Goal: Complete application form

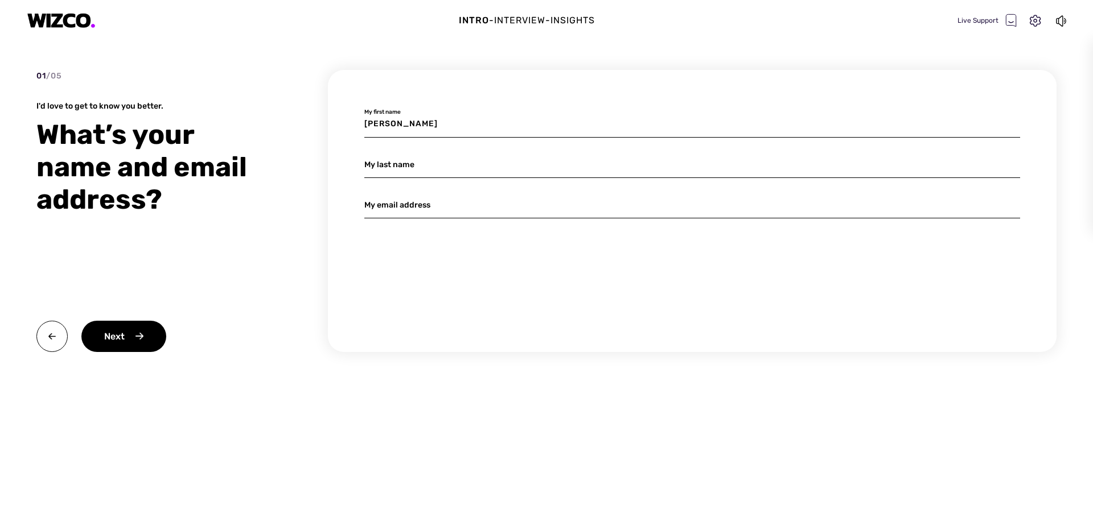
type input "[PERSON_NAME]"
type input "ren"
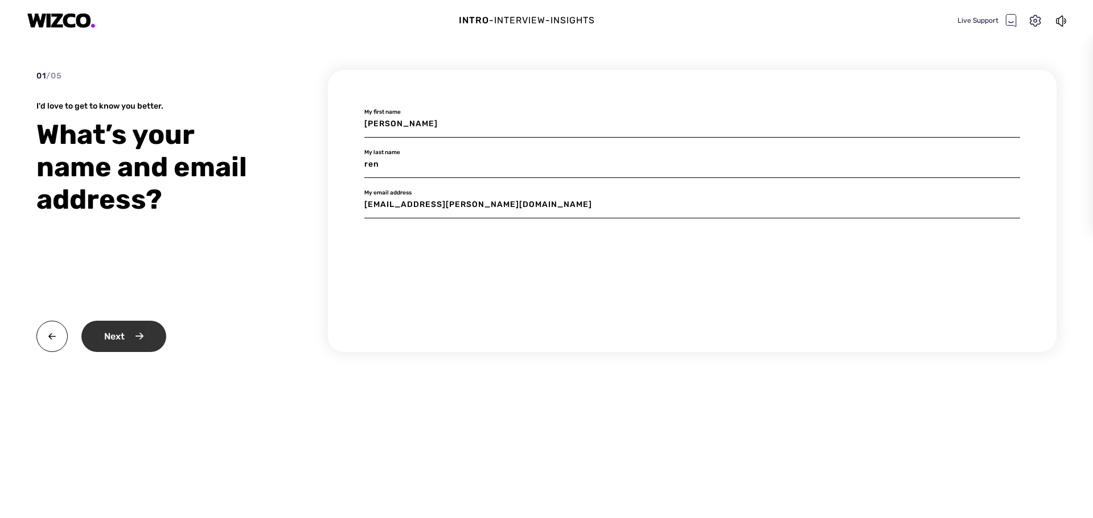
type input "[EMAIL_ADDRESS][PERSON_NAME][DOMAIN_NAME]"
click at [145, 331] on div "Next" at bounding box center [123, 336] width 85 height 31
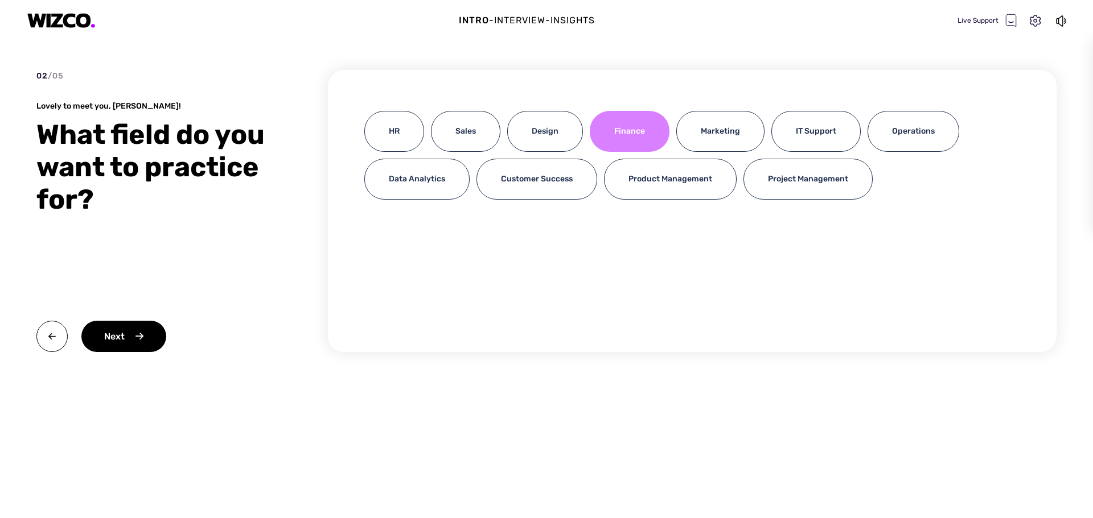
click at [647, 132] on div "Finance" at bounding box center [630, 131] width 80 height 41
click at [149, 336] on div "Next" at bounding box center [123, 336] width 85 height 31
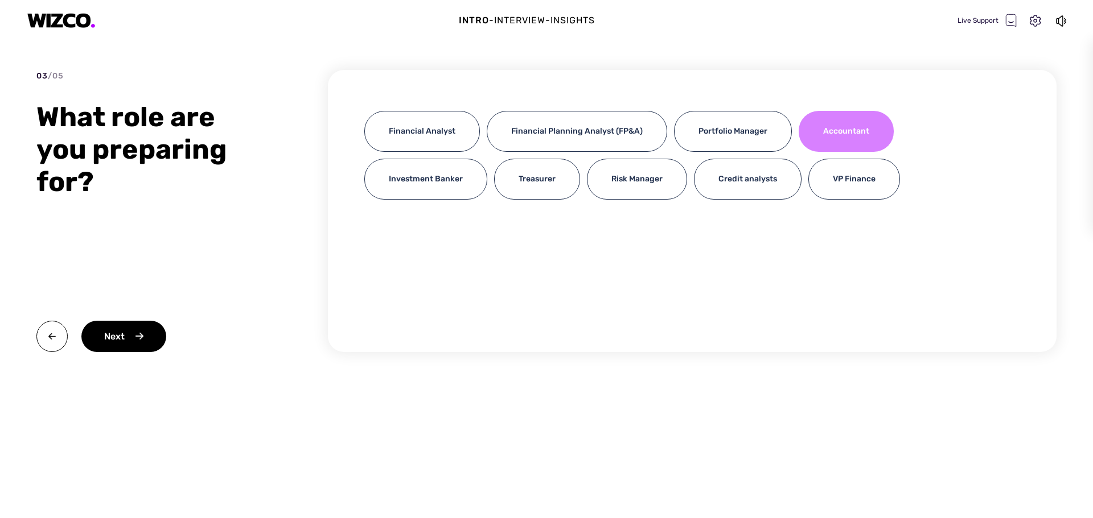
click at [866, 136] on div "Accountant" at bounding box center [845, 131] width 95 height 41
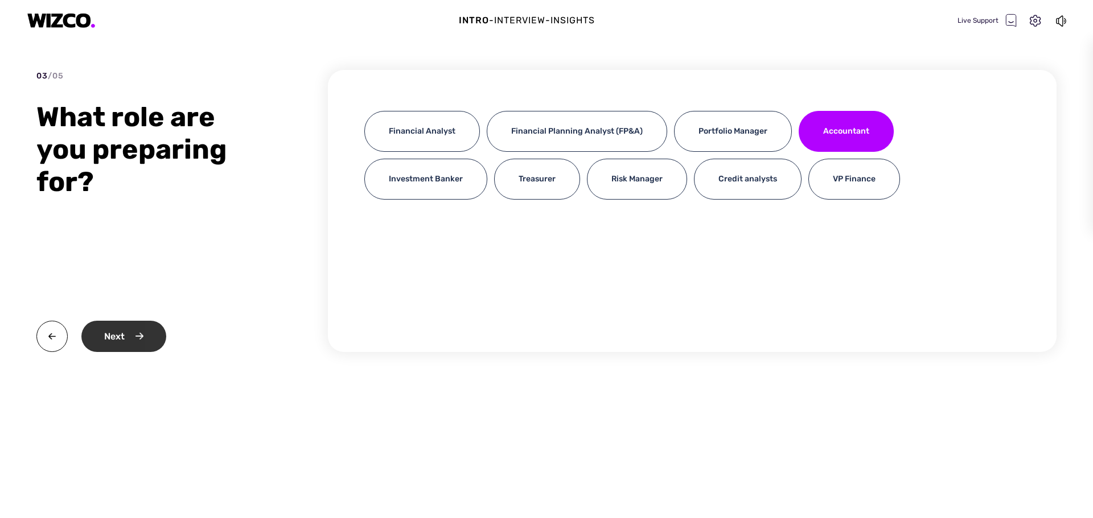
click at [122, 339] on div "Next" at bounding box center [123, 336] width 85 height 31
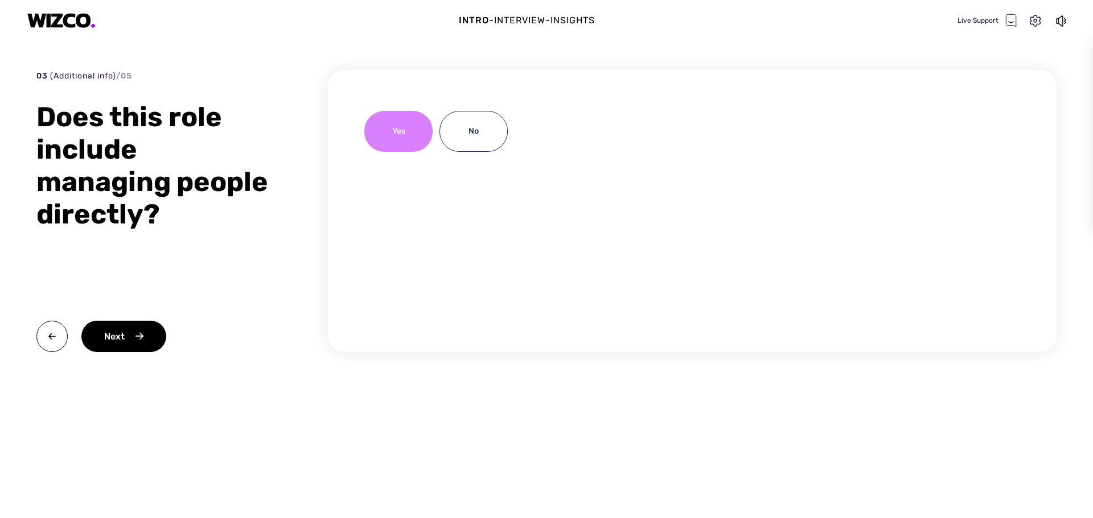
click at [397, 130] on div "Yes" at bounding box center [398, 131] width 68 height 41
click at [147, 323] on div "Next" at bounding box center [123, 336] width 85 height 31
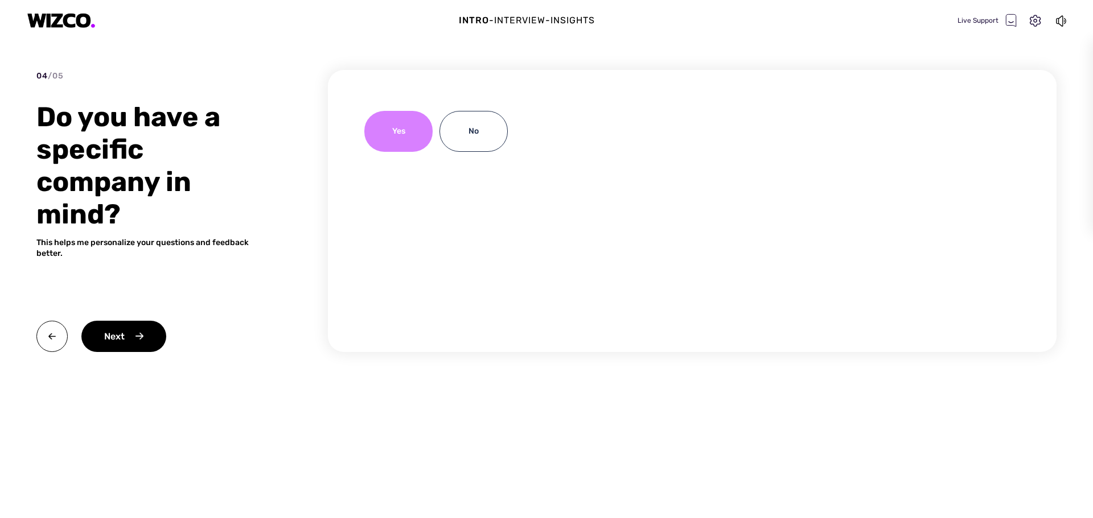
click at [405, 128] on div "Yes" at bounding box center [398, 131] width 68 height 41
click at [107, 342] on div "Next" at bounding box center [123, 336] width 85 height 31
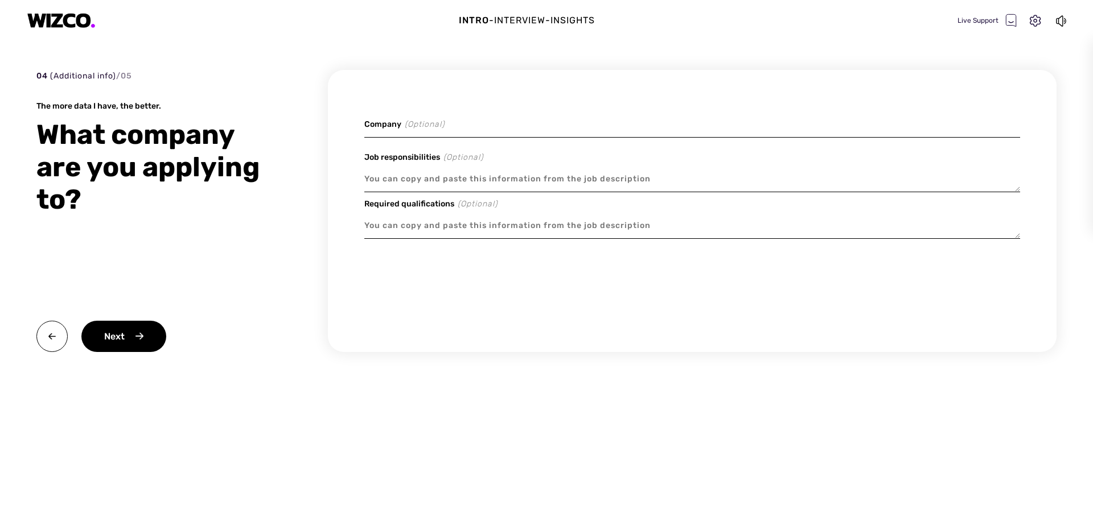
drag, startPoint x: 507, startPoint y: 123, endPoint x: 501, endPoint y: 125, distance: 5.9
click at [501, 125] on input at bounding box center [692, 124] width 656 height 27
type textarea "x"
type input "m"
type textarea "x"
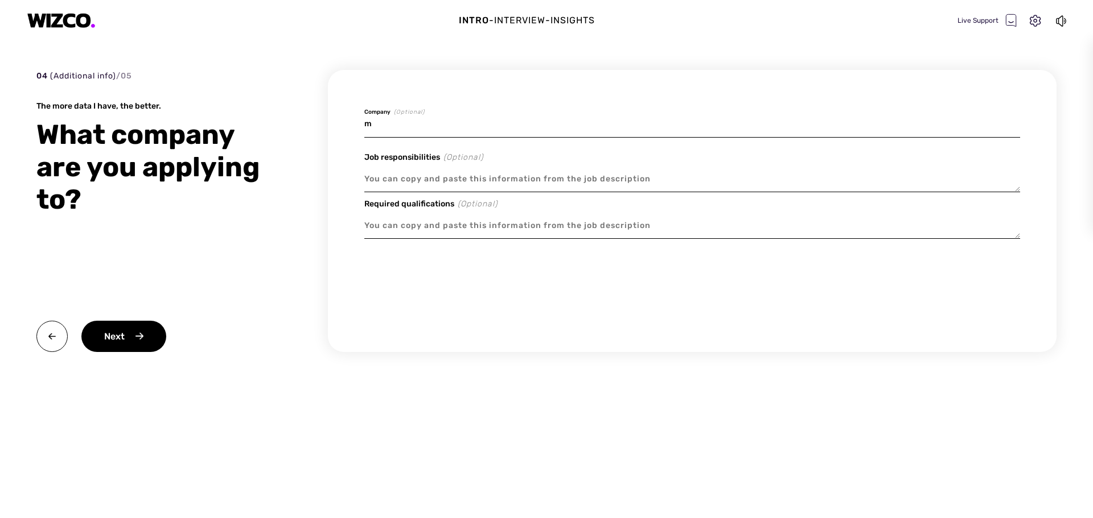
type input "mi"
type textarea "x"
type input "mid"
type textarea "x"
type input "midi"
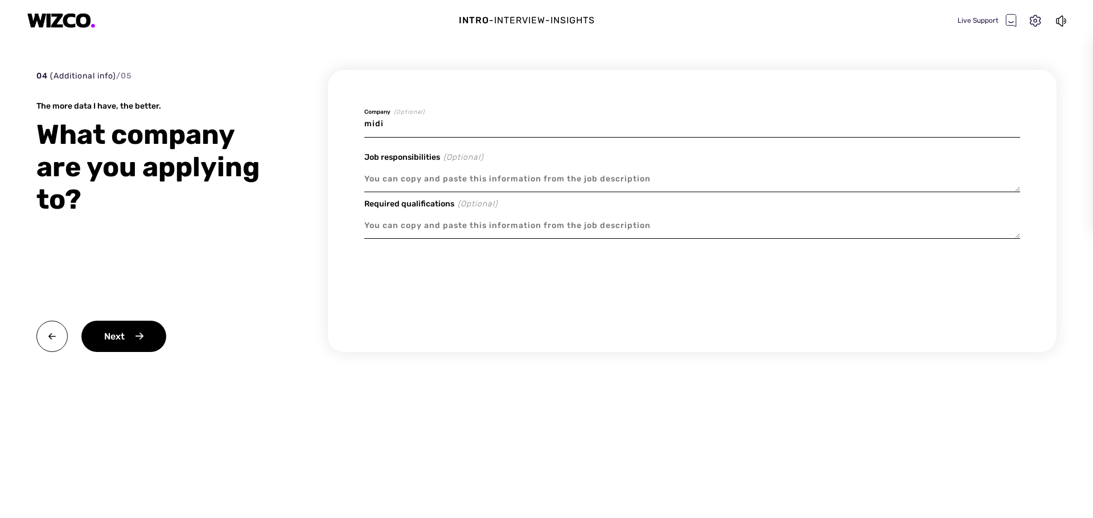
type textarea "x"
type input "midi"
type textarea "x"
type input "midi H"
type textarea "x"
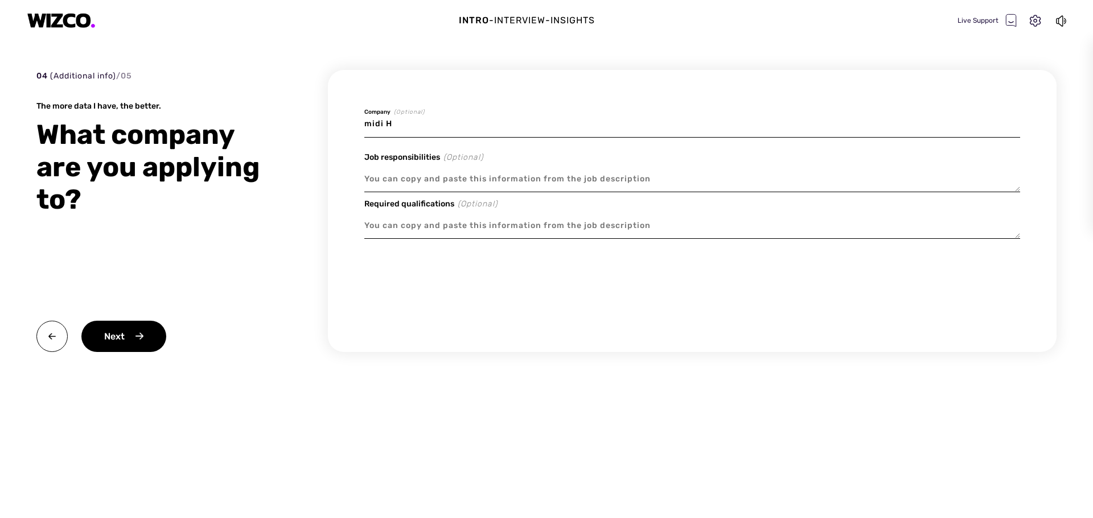
type input "midi He"
type textarea "x"
type input "midi Hea"
type textarea "x"
type input "midi Heal"
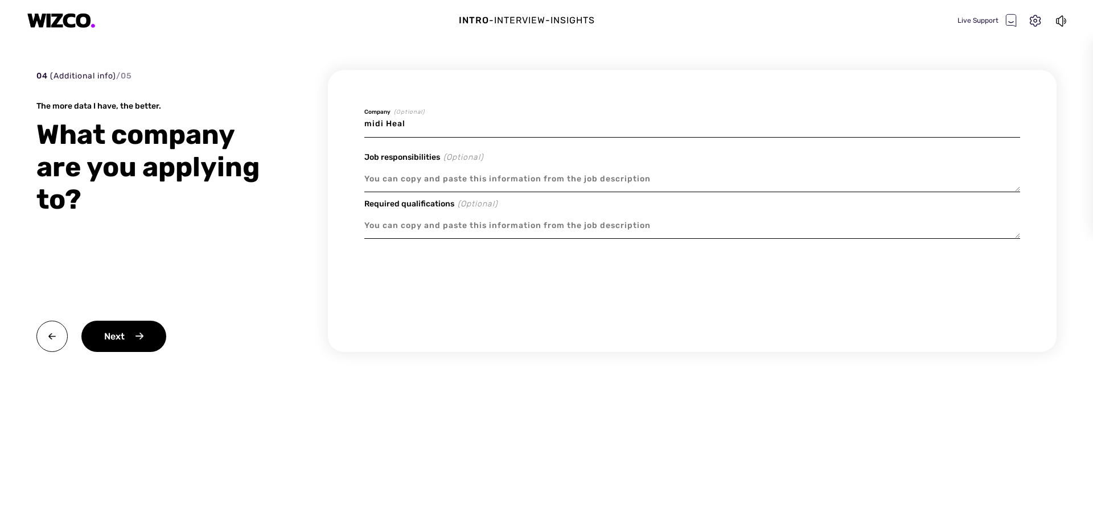
type textarea "x"
type input "midi Healt"
type textarea "x"
type input "midi Health"
paste textarea "Lo Ipsu Dolors, ametcon ad elit sedd eius t incididu, ut’l etd ma aliqua eni ad…"
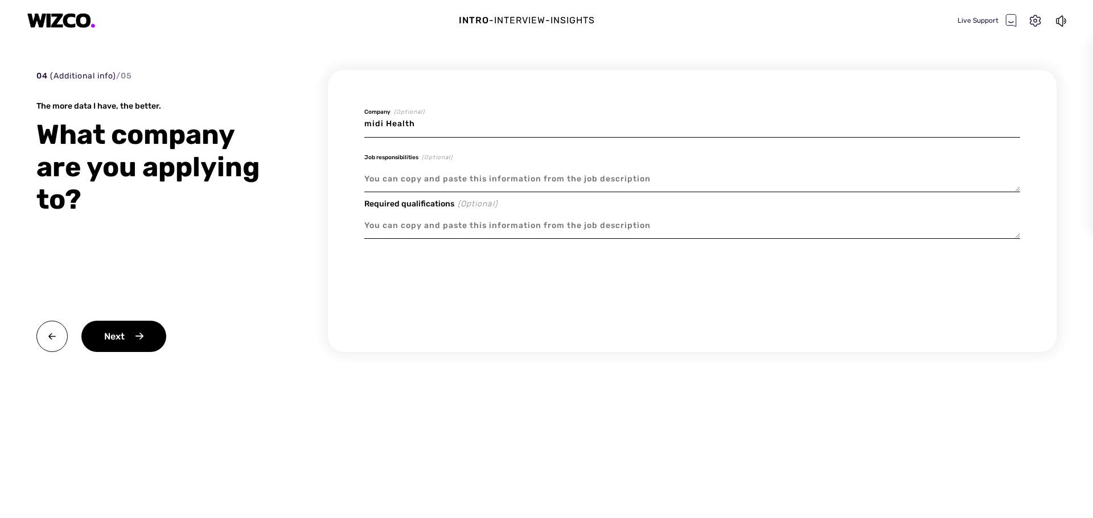
type textarea "x"
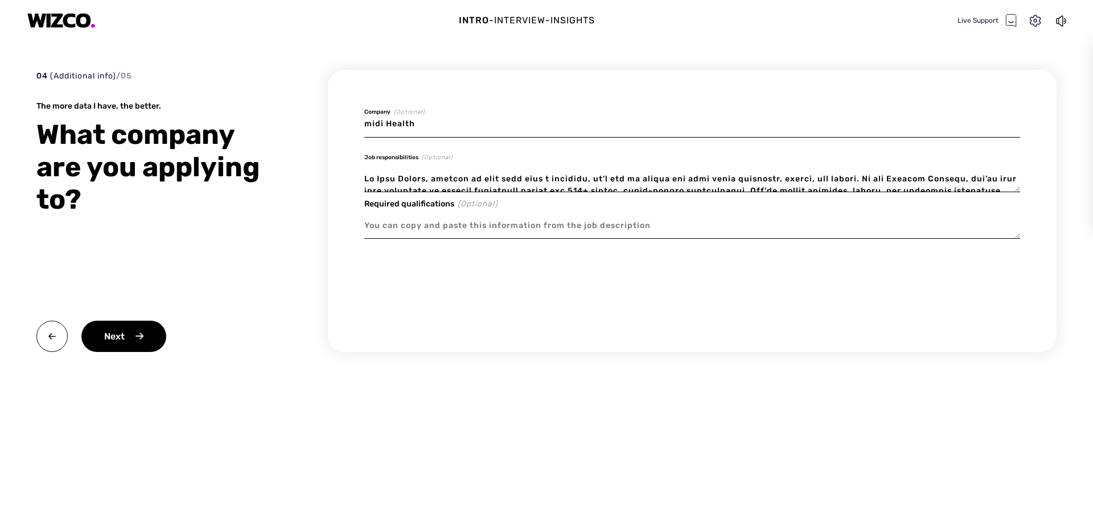
scroll to position [545, 0]
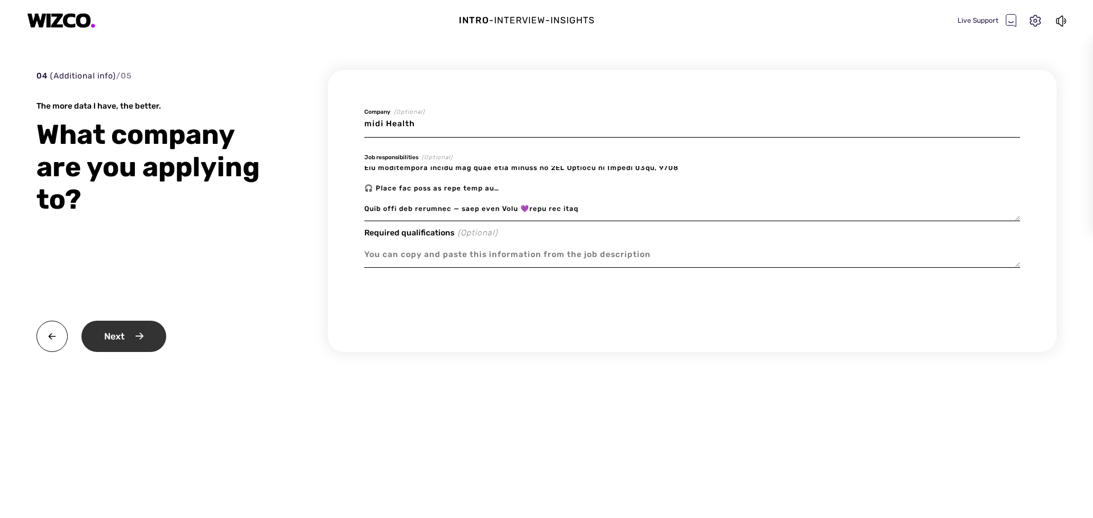
type textarea "Lo Ipsu Dolors, ametcon ad elit sedd eius t incididu, ut’l etd ma aliqua eni ad…"
click at [102, 331] on div "Next" at bounding box center [123, 336] width 85 height 31
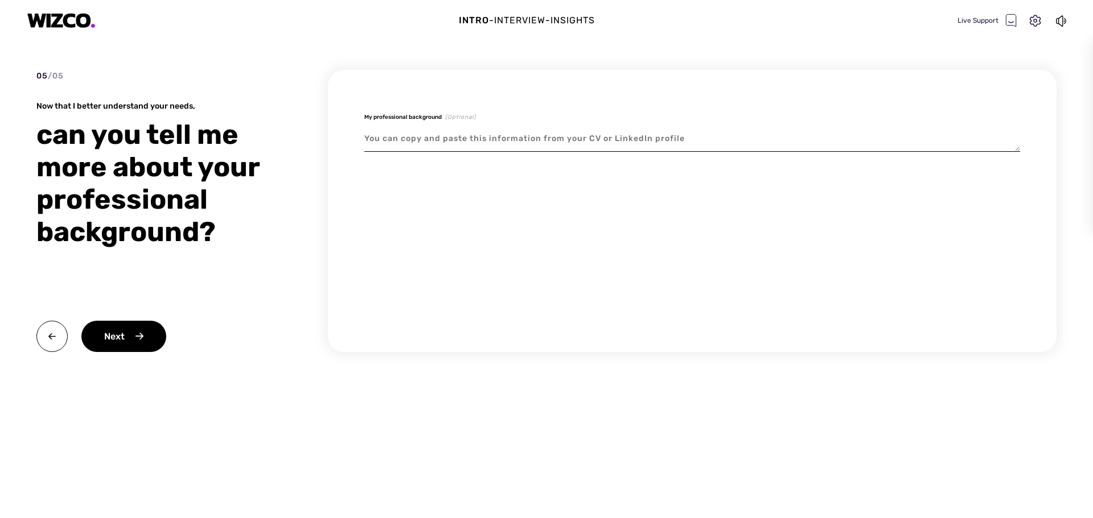
paste textarea "[URL][DOMAIN_NAME]"
type textarea "x"
type textarea "[URL][DOMAIN_NAME]"
click at [130, 328] on div "Next" at bounding box center [123, 336] width 85 height 31
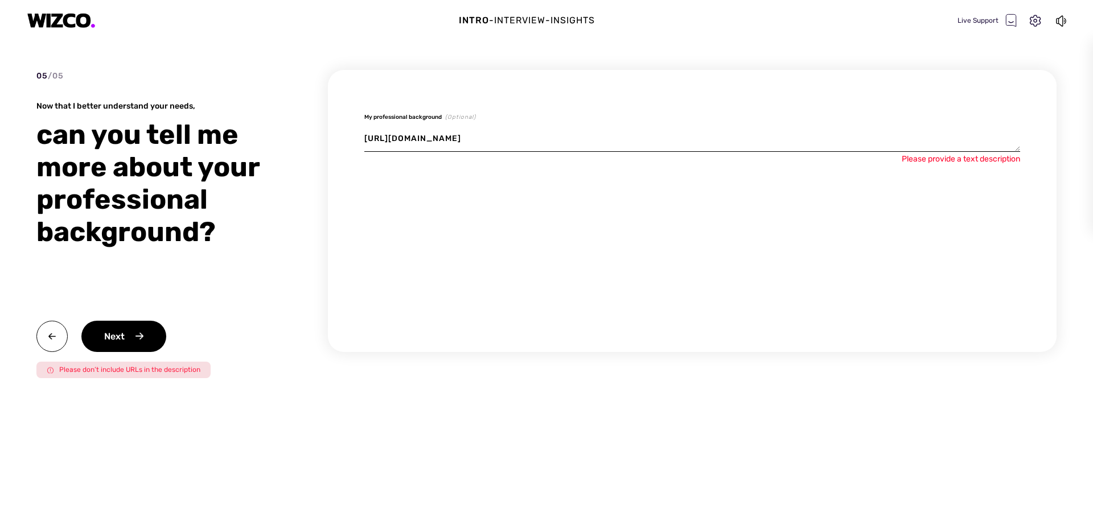
click at [558, 138] on textarea "[URL][DOMAIN_NAME]" at bounding box center [692, 139] width 656 height 26
drag, startPoint x: 558, startPoint y: 138, endPoint x: 348, endPoint y: 127, distance: 210.3
click at [348, 127] on div "My professional background (Optional) [URL][DOMAIN_NAME] Please provide a text …" at bounding box center [692, 211] width 728 height 282
type textarea "x"
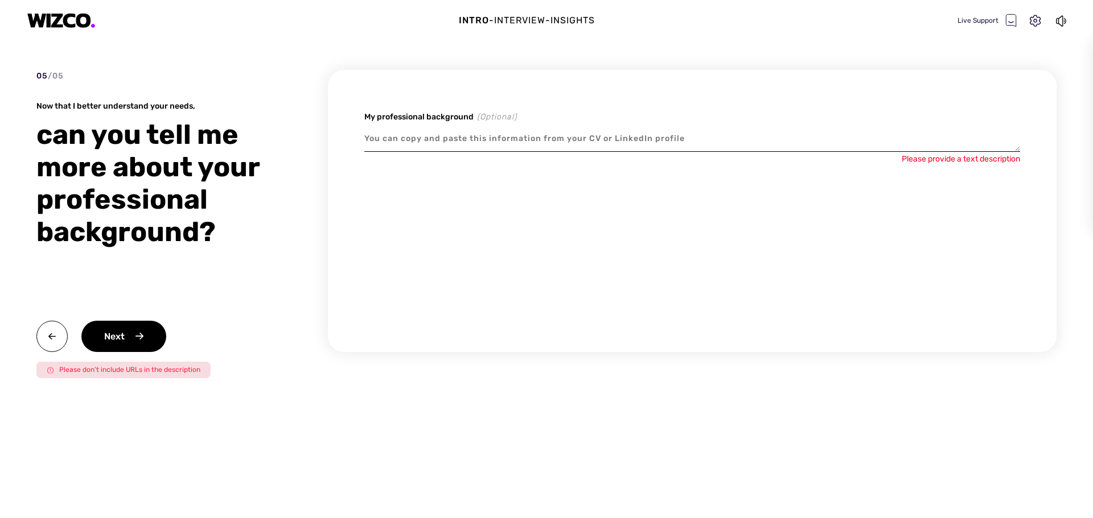
click at [444, 21] on div "Intro - Interview - Insights Live Support" at bounding box center [546, 20] width 1093 height 41
